Goal: Check status: Check status

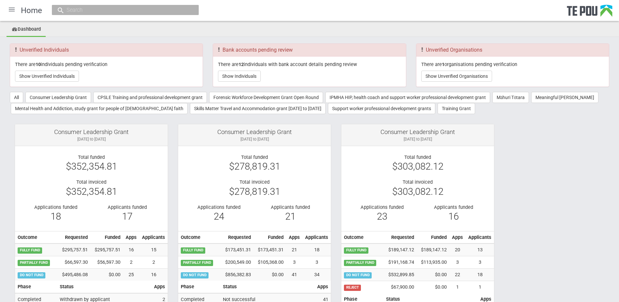
click at [127, 8] on input "text" at bounding box center [122, 10] width 115 height 7
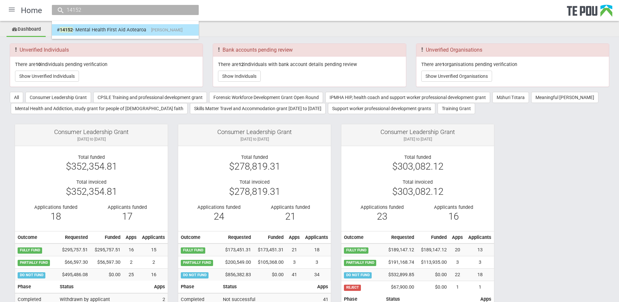
type input "14152"
click at [110, 31] on link "# 14152 - Mental Health First Aid Aotearoa Ella Vukovich" at bounding box center [125, 30] width 137 height 10
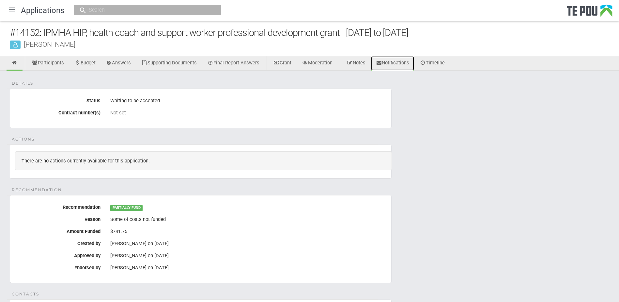
click at [401, 63] on link "Notifications" at bounding box center [392, 63] width 43 height 14
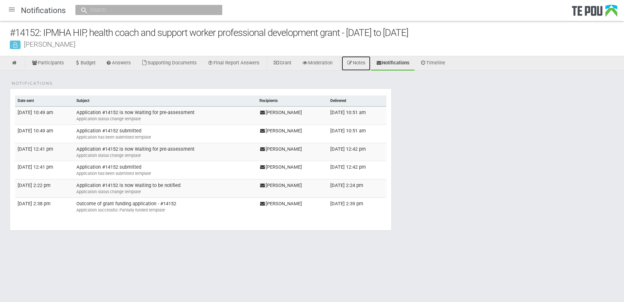
click at [359, 65] on link "Notes" at bounding box center [356, 63] width 29 height 14
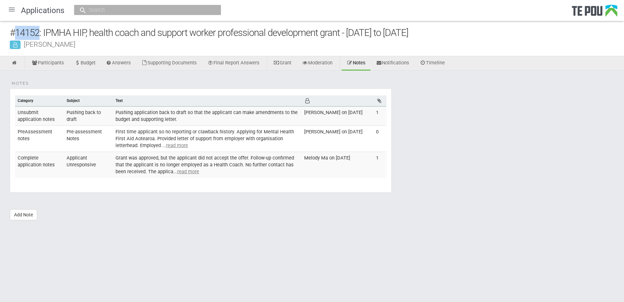
drag, startPoint x: 39, startPoint y: 33, endPoint x: 16, endPoint y: 32, distance: 22.5
click at [16, 32] on div "#14152: IPMHA HIP, health coach and support worker professional development gra…" at bounding box center [317, 33] width 614 height 14
copy div "14152"
click at [37, 30] on div "#14152: IPMHA HIP, health coach and support worker professional development gra…" at bounding box center [317, 33] width 614 height 14
drag, startPoint x: 40, startPoint y: 32, endPoint x: 12, endPoint y: 32, distance: 28.7
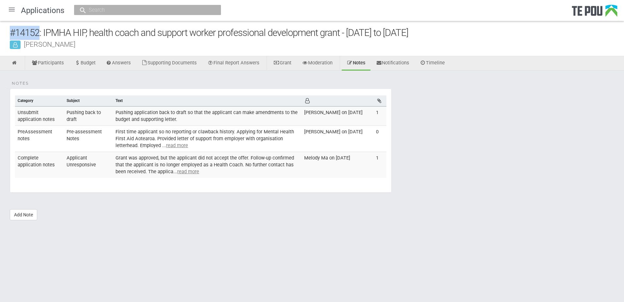
click at [12, 32] on div "#14152: IPMHA HIP, health coach and support worker professional development gra…" at bounding box center [317, 33] width 614 height 14
copy div "#14152"
